Goal: Task Accomplishment & Management: Complete application form

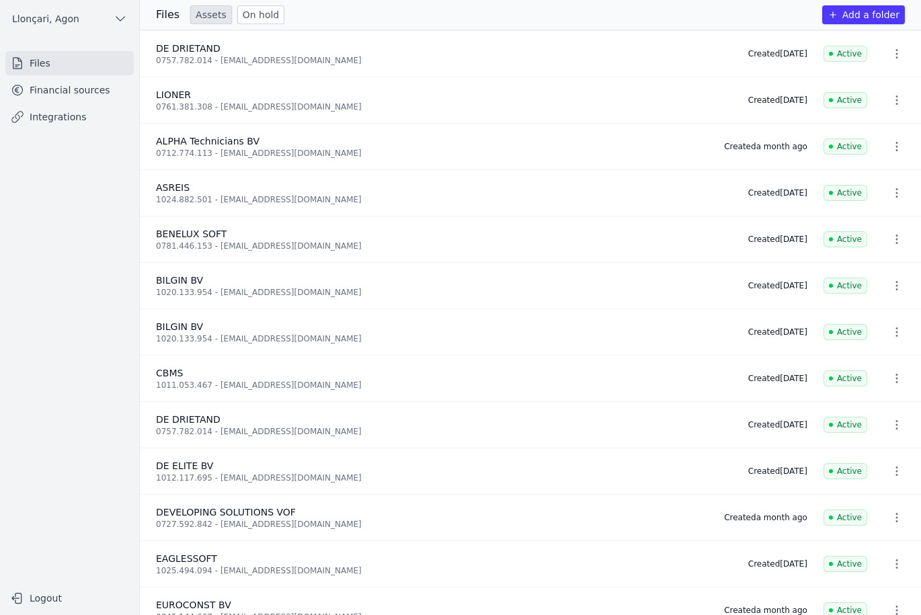
click at [44, 68] on font "Files" at bounding box center [40, 63] width 21 height 11
click at [887, 18] on font "Add a folder" at bounding box center [870, 14] width 57 height 11
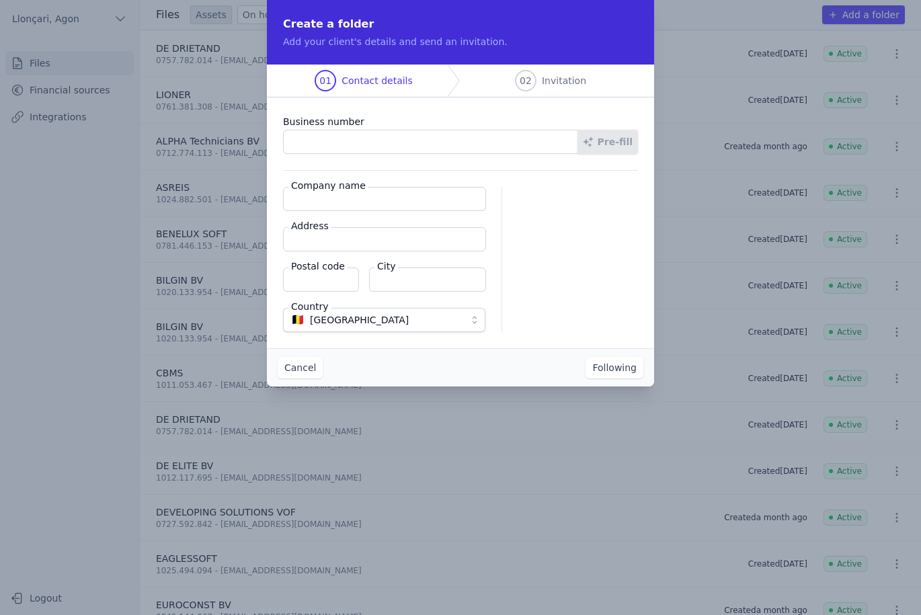
click at [300, 135] on input "Business number" at bounding box center [430, 142] width 295 height 24
paste input "1023.604.673"
type input "1023.604.673"
click at [325, 194] on input "Company name" at bounding box center [384, 199] width 203 height 24
click at [364, 208] on input "Company name" at bounding box center [384, 199] width 203 height 24
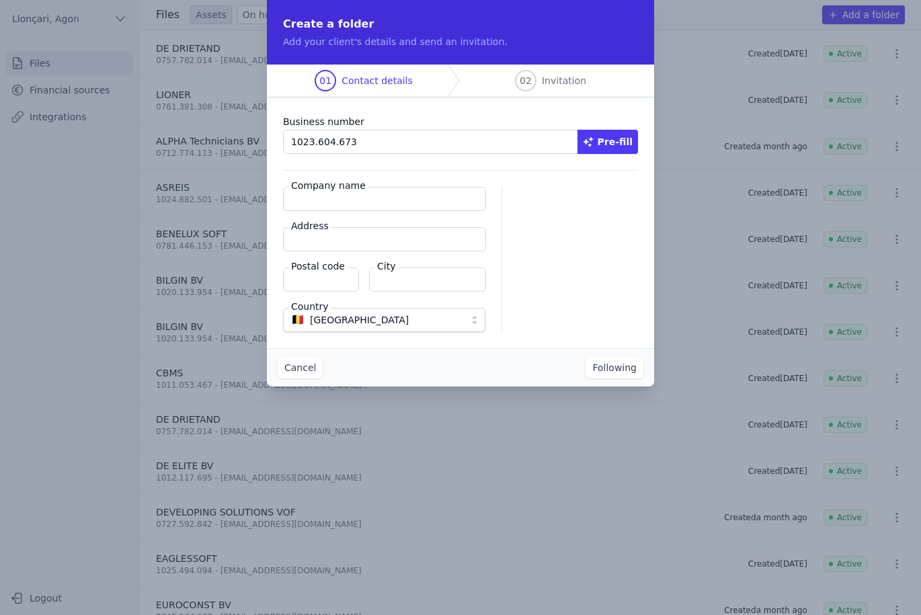
paste input "LET'S GO"
type input "LET'S GO"
click at [390, 241] on input "Address" at bounding box center [384, 239] width 203 height 24
paste input "[STREET_ADDRESS]"
type input "[STREET_ADDRESS]"
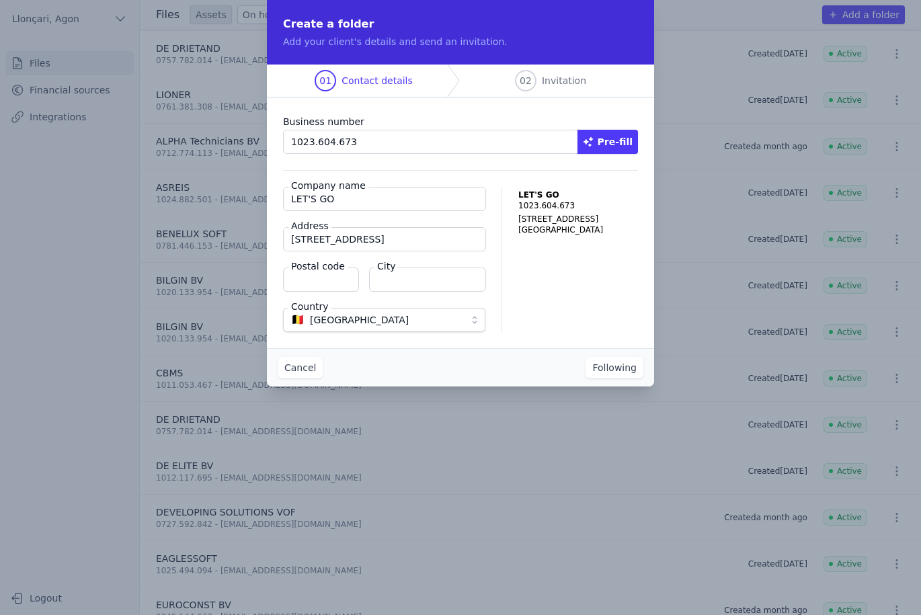
click at [315, 283] on input "Postal code" at bounding box center [321, 280] width 76 height 24
type input "1800"
click at [389, 276] on input "City" at bounding box center [427, 280] width 117 height 24
paste input "Vilvoorde"
type input "Vilvoorde"
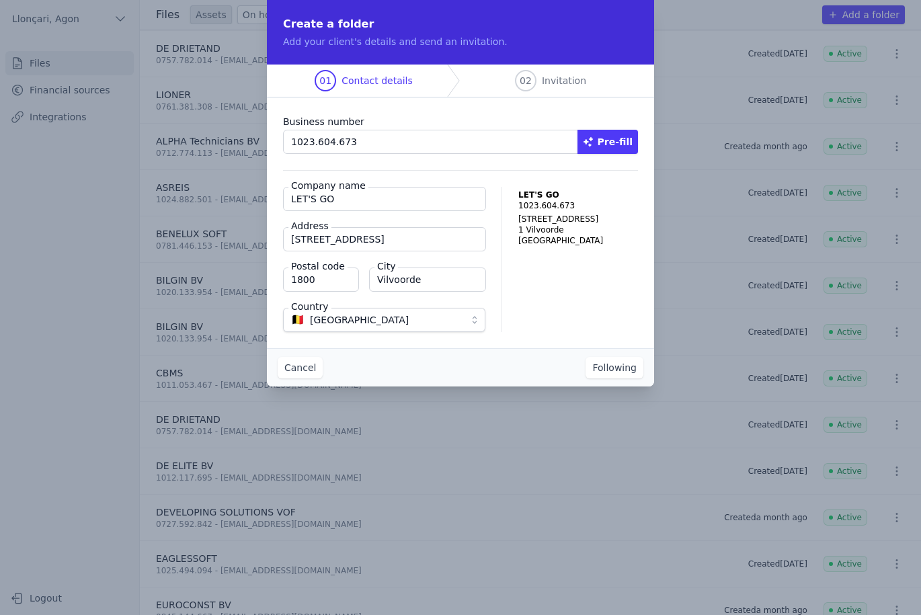
click at [438, 362] on div "Cancel Following" at bounding box center [460, 367] width 387 height 38
click at [625, 372] on font "Following" at bounding box center [614, 367] width 44 height 11
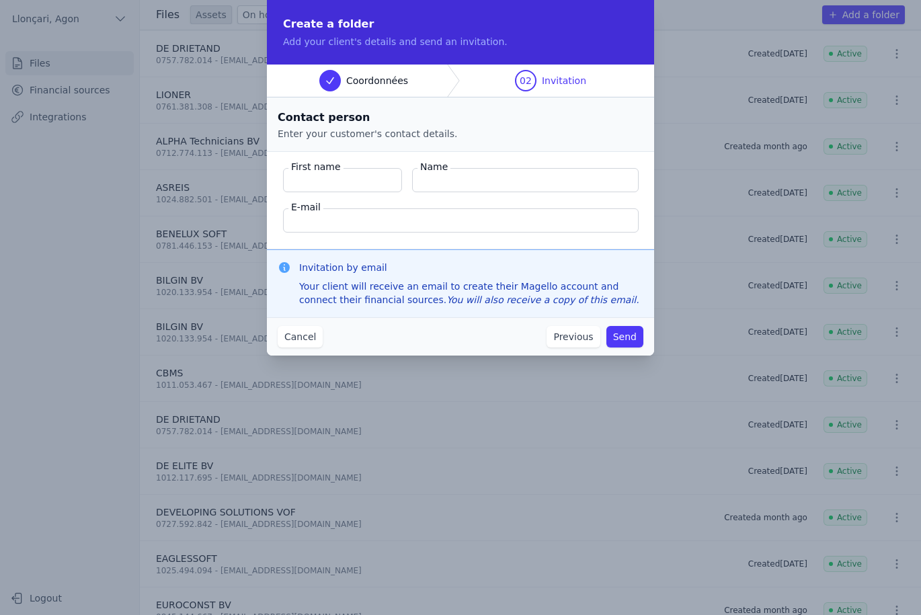
click at [345, 184] on input "First name" at bounding box center [342, 180] width 119 height 24
type input "Yilmaz"
click at [444, 185] on input "Name" at bounding box center [525, 180] width 227 height 24
type input "Nuri"
click at [434, 223] on input "E-mail" at bounding box center [461, 220] width 356 height 24
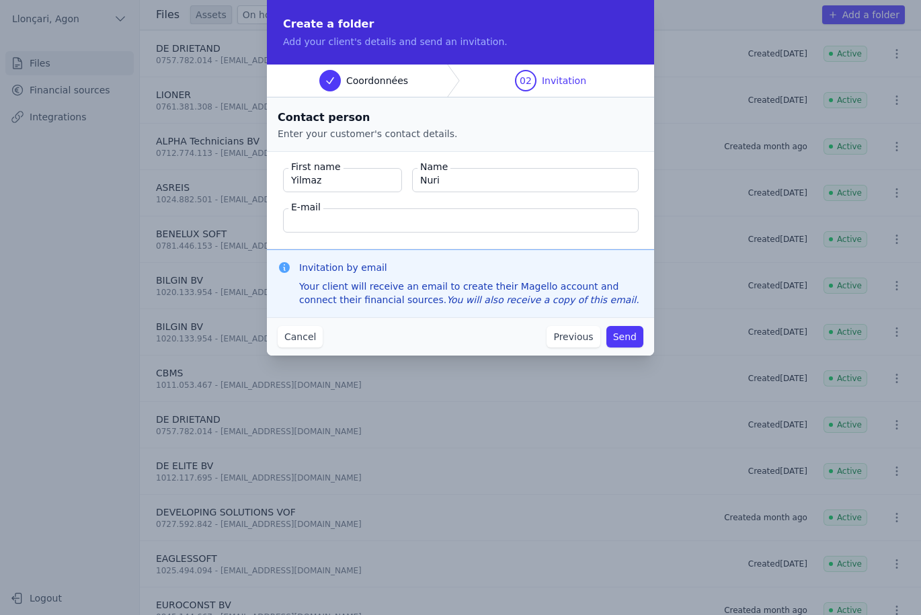
click at [296, 218] on input "E-mail" at bounding box center [461, 220] width 356 height 24
paste input "[EMAIL_ADDRESS][DOMAIN_NAME]"
type input "[EMAIL_ADDRESS][DOMAIN_NAME]"
click at [626, 338] on font "Send" at bounding box center [625, 336] width 24 height 11
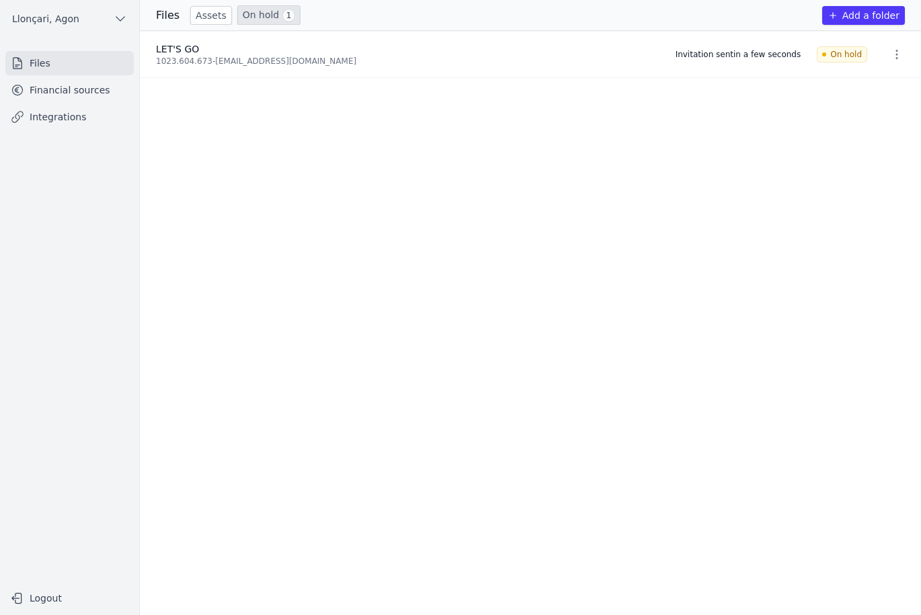
click at [72, 93] on font "Financial sources" at bounding box center [70, 90] width 81 height 11
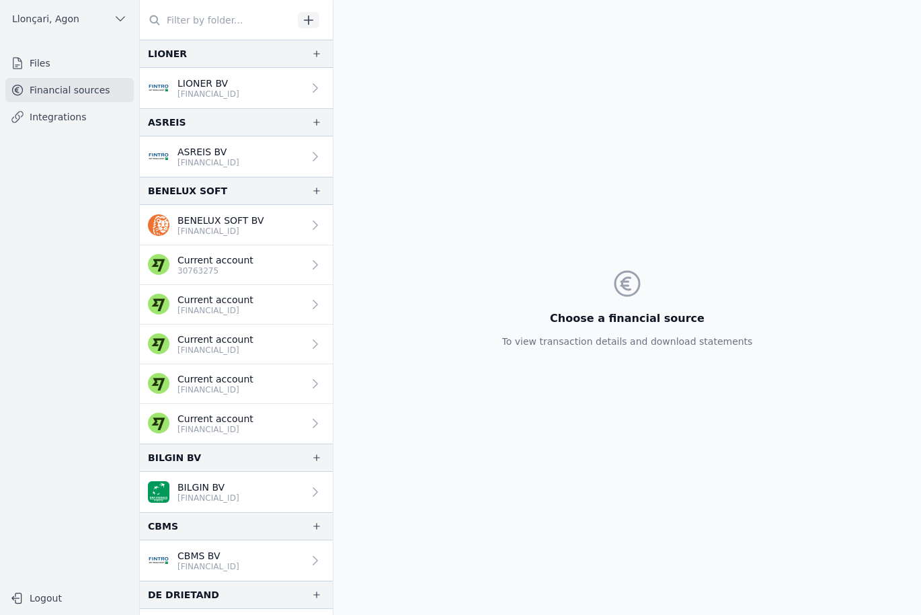
click at [560, 106] on div "Choose a financial source To view transaction details and download statements" at bounding box center [627, 307] width 272 height 615
click at [58, 269] on nav "Files Financial sources Integrations" at bounding box center [70, 312] width 118 height 523
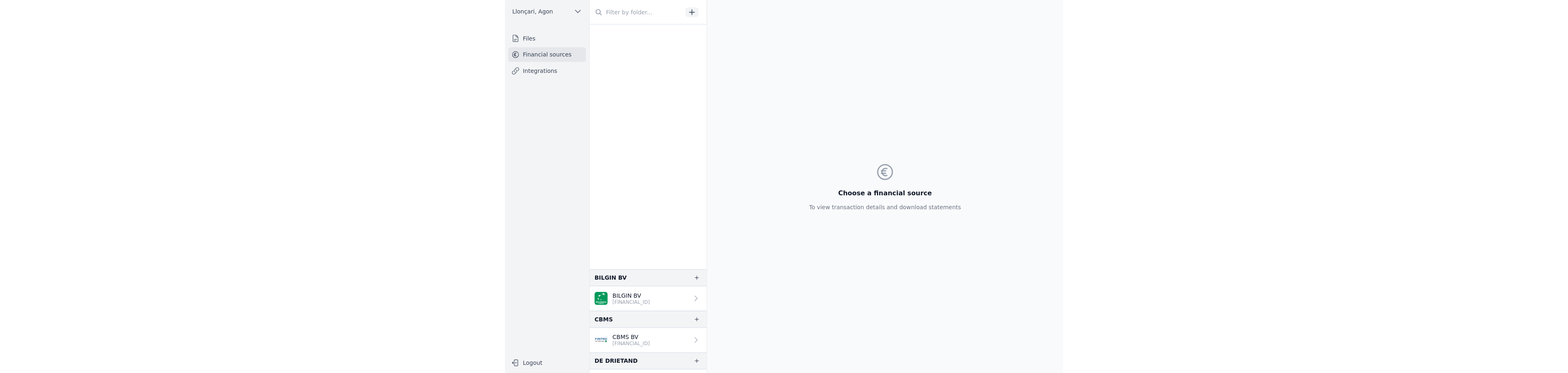
scroll to position [307, 0]
